Goal: Task Accomplishment & Management: Use online tool/utility

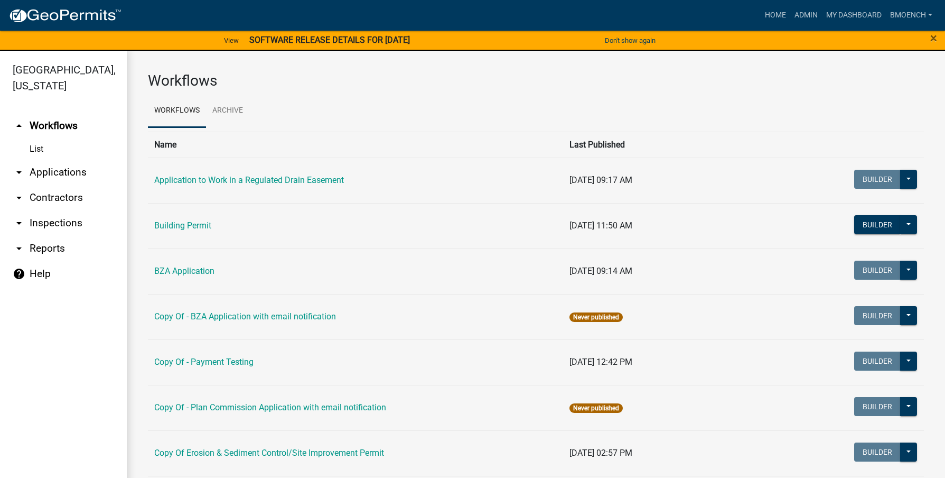
click at [55, 236] on link "arrow_drop_down Reports" at bounding box center [63, 248] width 127 height 25
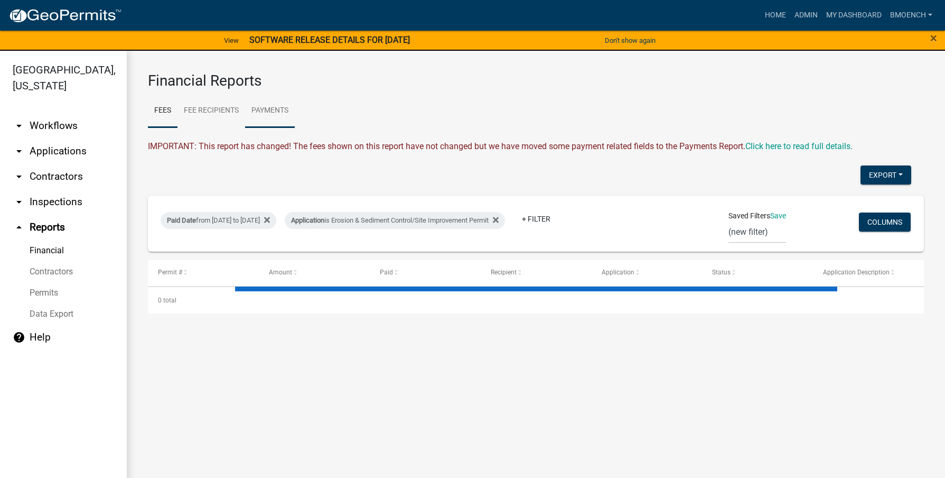
click at [263, 111] on link "Payments" at bounding box center [270, 111] width 50 height 34
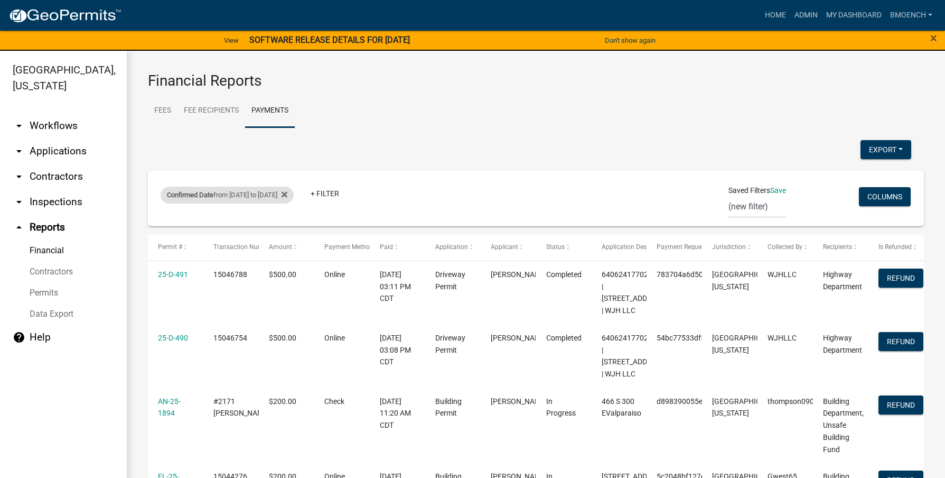
click at [243, 197] on div "Confirmed Date from [DATE] to [DATE]" at bounding box center [227, 195] width 133 height 17
select select "custom"
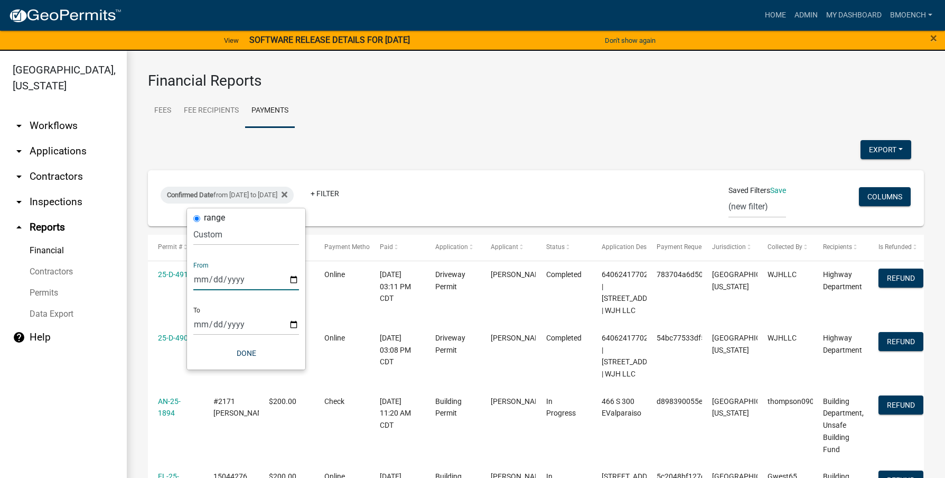
click at [212, 282] on input "[DATE]" at bounding box center [246, 279] width 106 height 22
type input "[DATE]"
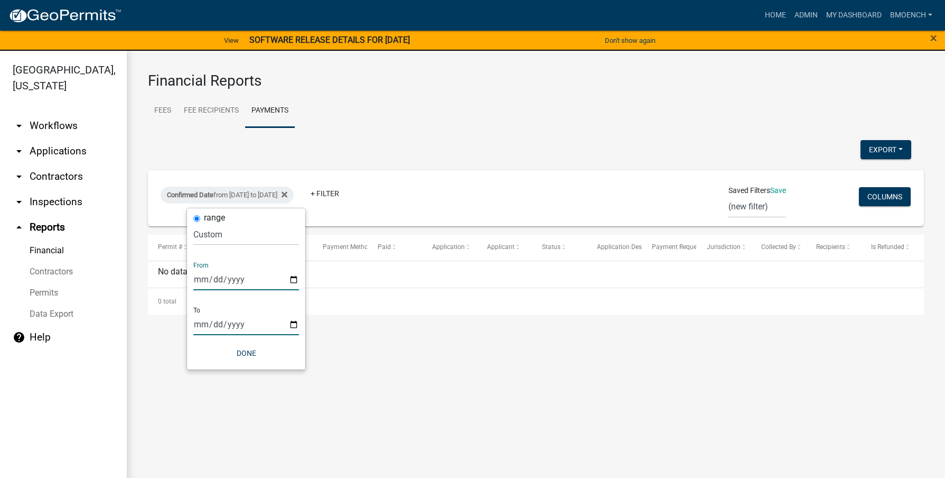
click at [199, 326] on input "[DATE]" at bounding box center [246, 324] width 106 height 22
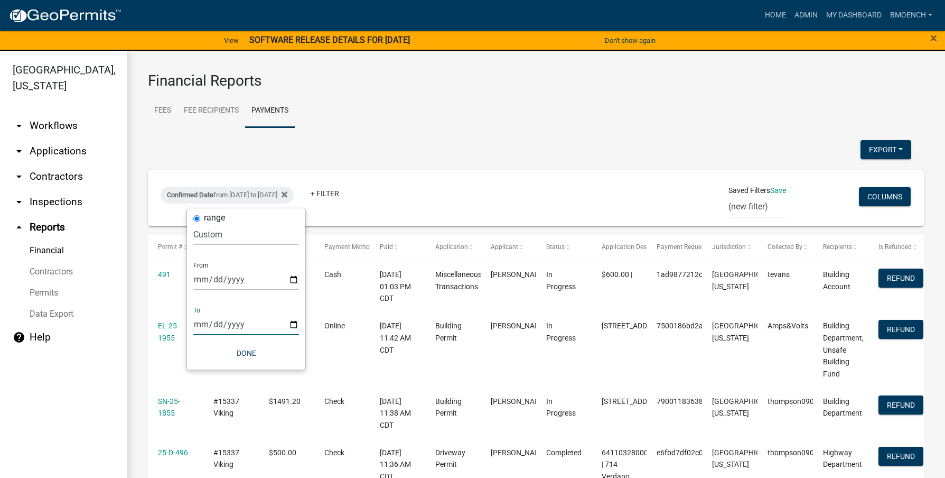
type input "[DATE]"
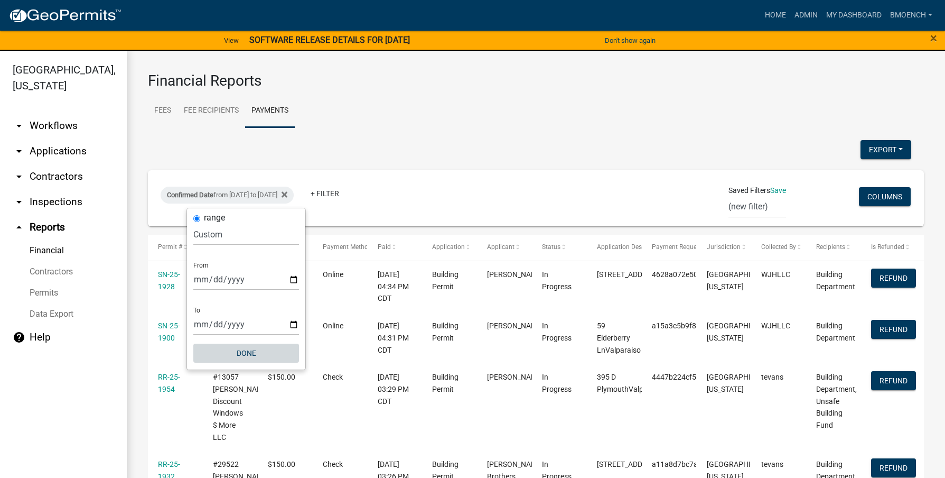
click at [240, 353] on button "Done" at bounding box center [246, 353] width 106 height 19
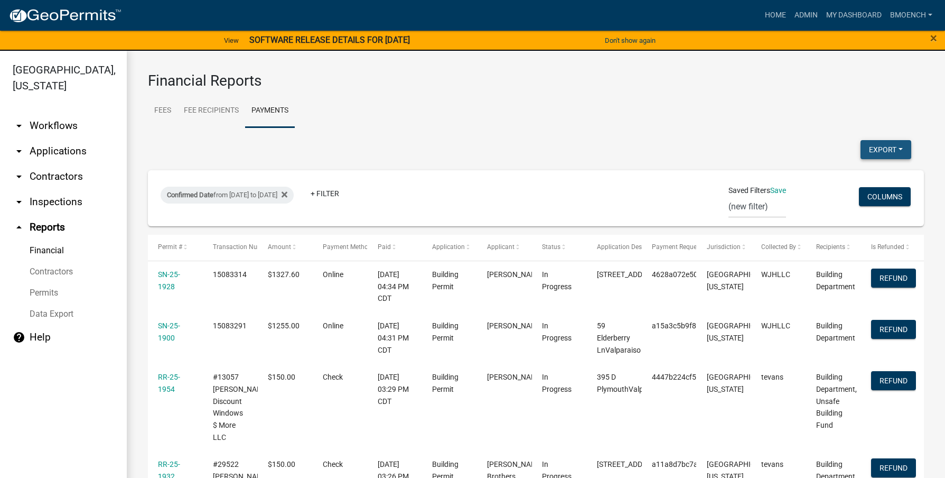
click at [866, 144] on button "Export" at bounding box center [886, 149] width 51 height 19
click at [842, 179] on button "Excel Format (.xlsx)" at bounding box center [862, 176] width 99 height 25
